Goal: Communication & Community: Share content

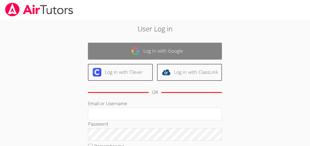
click at [154, 53] on link "Log in with Google" at bounding box center [155, 51] width 134 height 17
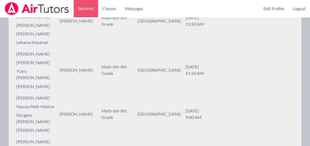
scroll to position [380, 0]
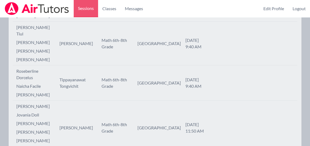
click at [88, 101] on td "Tippayanawat Tongvichit" at bounding box center [76, 82] width 42 height 35
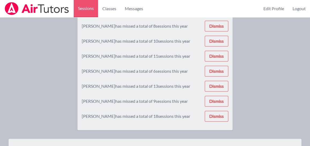
scroll to position [0, 0]
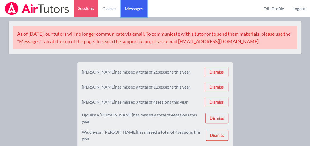
click at [133, 8] on span "Messages" at bounding box center [134, 8] width 18 height 6
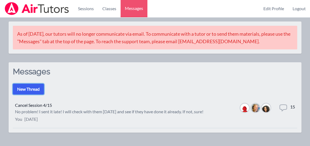
click at [35, 90] on button "New Thread" at bounding box center [28, 89] width 31 height 11
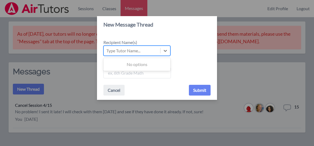
click at [120, 52] on div "Type Tutor Name..." at bounding box center [123, 50] width 34 height 6
click at [107, 52] on input "Recipient Name(s) Use Up and Down to choose options, press Enter to select the …" at bounding box center [106, 50] width 1 height 6
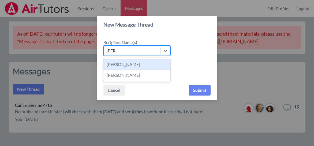
type input "[PERSON_NAME]"
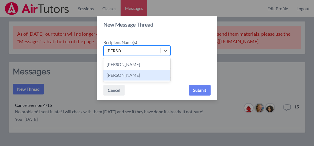
click at [125, 76] on div "[PERSON_NAME]" at bounding box center [136, 75] width 67 height 11
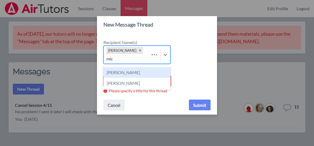
type input "mich"
click at [125, 72] on div "[PERSON_NAME]" at bounding box center [136, 72] width 67 height 11
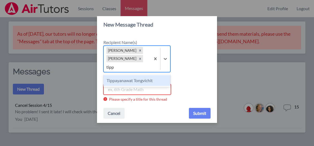
type input "tip"
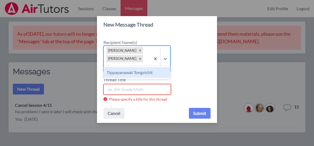
click at [126, 73] on div "Tippayanawat Tongvichit" at bounding box center [136, 72] width 67 height 11
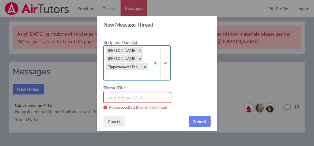
click at [117, 99] on input "Thread Title" at bounding box center [137, 97] width 68 height 11
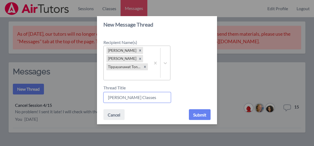
drag, startPoint x: 140, startPoint y: 98, endPoint x: 125, endPoint y: 99, distance: 15.1
click at [125, 99] on input "[PERSON_NAME] Classes" at bounding box center [137, 97] width 68 height 11
drag, startPoint x: 149, startPoint y: 98, endPoint x: 100, endPoint y: 101, distance: 48.4
click at [100, 101] on div "Recipient Name(s) [PERSON_NAME] [PERSON_NAME] Thread Title [PERSON_NAME]" at bounding box center [157, 69] width 120 height 72
click at [148, 98] on input "[PERSON_NAME]" at bounding box center [137, 97] width 68 height 11
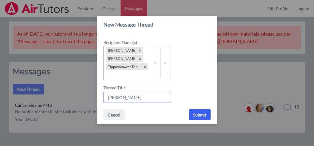
type input "[PERSON_NAME]"
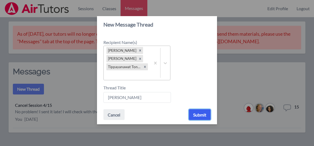
click at [197, 115] on button "Submit" at bounding box center [200, 114] width 22 height 11
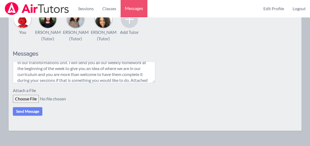
scroll to position [28, 0]
type textarea "Good Morning! This is [PERSON_NAME] from [PERSON_NAME][GEOGRAPHIC_DATA]. My stu…"
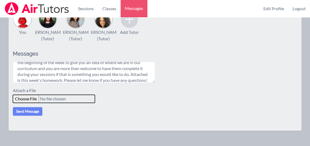
click at [27, 103] on input "file" at bounding box center [54, 99] width 82 height 8
type input "C:\fakepath\Homework Week 3.pdf"
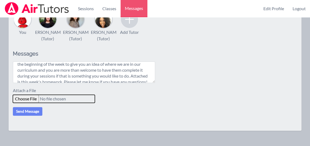
scroll to position [27, 0]
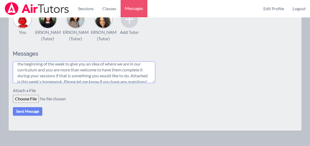
click at [136, 71] on textarea "Good Morning! This is [PERSON_NAME] from [PERSON_NAME][GEOGRAPHIC_DATA]. My stu…" at bounding box center [84, 71] width 142 height 21
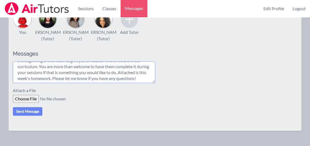
scroll to position [30, 0]
click at [126, 83] on textarea "Good Morning! This is [PERSON_NAME] from [PERSON_NAME][GEOGRAPHIC_DATA]. My stu…" at bounding box center [84, 71] width 142 height 21
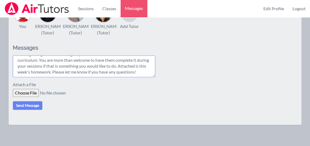
click at [133, 77] on textarea "Good Morning! This is [PERSON_NAME] from [PERSON_NAME][GEOGRAPHIC_DATA]. My stu…" at bounding box center [84, 65] width 142 height 21
type textarea "Good Morning! This is [PERSON_NAME] from [PERSON_NAME][GEOGRAPHIC_DATA]. My stu…"
click at [32, 110] on button "Send Message" at bounding box center [27, 105] width 29 height 9
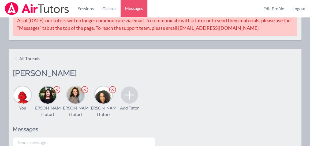
scroll to position [5, 0]
